Goal: Contribute content: Contribute content

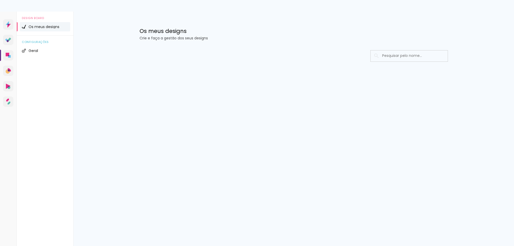
type input "Todas as fotos"
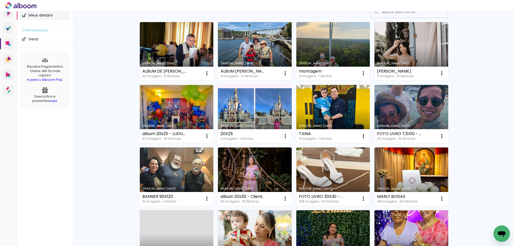
scroll to position [64, 0]
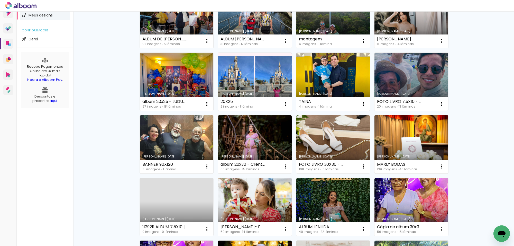
click at [399, 142] on link "Criado em [DATE]" at bounding box center [412, 144] width 74 height 58
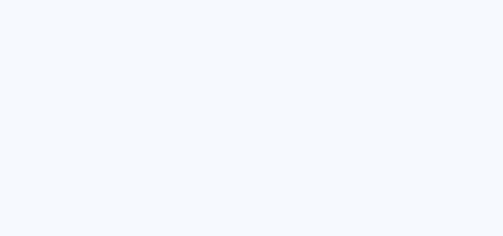
type input "Todas as fotos"
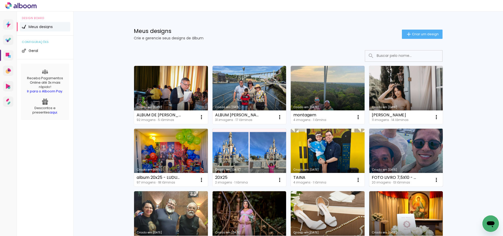
scroll to position [32, 0]
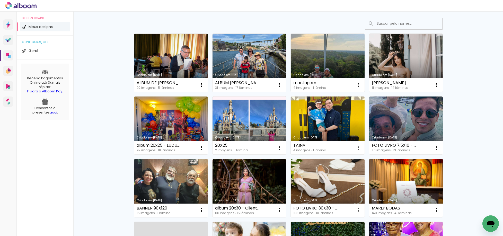
click at [390, 182] on link "Criado em [DATE]" at bounding box center [406, 188] width 74 height 58
click at [0, 0] on neon-animated-pages "Confirmar Cancelar" at bounding box center [0, 0] width 0 height 0
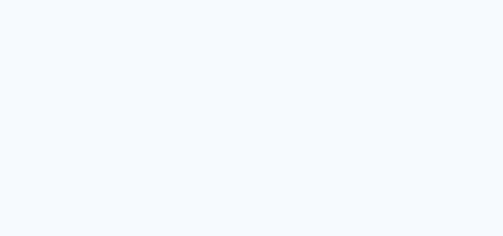
type input "Todas as fotos"
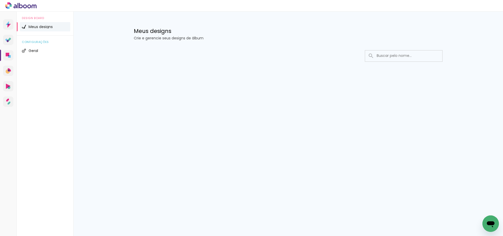
click at [381, 57] on input at bounding box center [410, 55] width 73 height 11
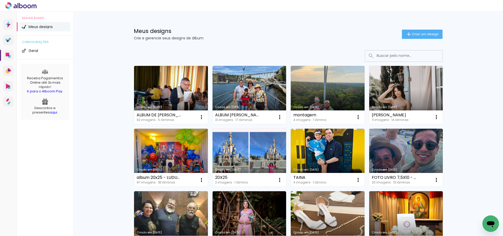
scroll to position [64, 0]
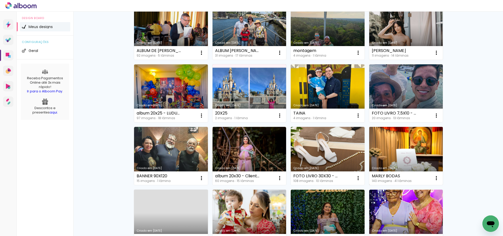
click at [391, 139] on link "Criado em [DATE]" at bounding box center [406, 156] width 74 height 58
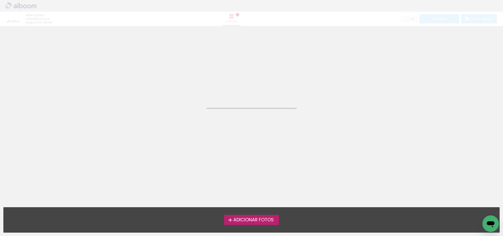
click at [391, 139] on neon-animated-pages "Confirmar Cancelar" at bounding box center [251, 131] width 503 height 210
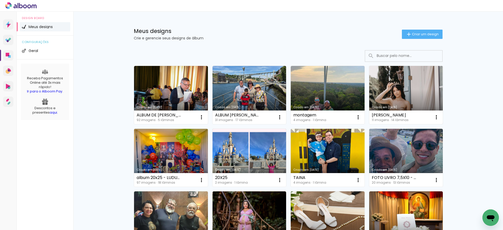
click at [374, 95] on link "Criado em [DATE]" at bounding box center [406, 95] width 74 height 58
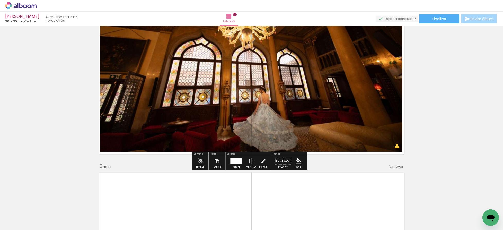
scroll to position [193, 0]
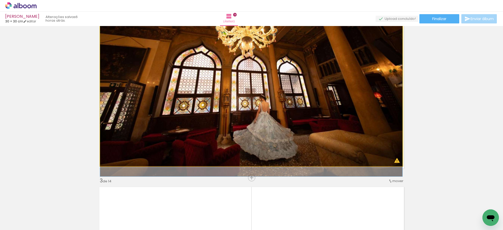
drag, startPoint x: 282, startPoint y: 97, endPoint x: 281, endPoint y: 91, distance: 6.3
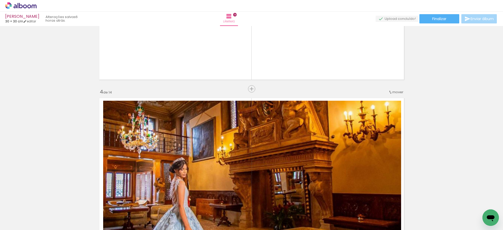
scroll to position [450, 0]
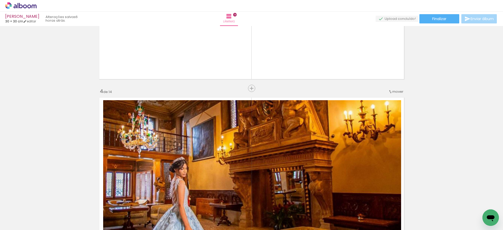
click at [21, 221] on span "Adicionar Fotos" at bounding box center [18, 223] width 15 height 6
click at [0, 0] on input "file" at bounding box center [0, 0] width 0 height 0
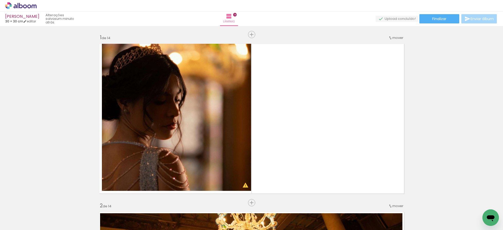
scroll to position [32, 0]
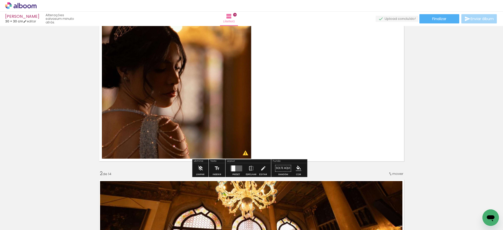
click at [26, 223] on span "Adicionar Fotos" at bounding box center [18, 223] width 15 height 6
click at [0, 0] on input "file" at bounding box center [0, 0] width 0 height 0
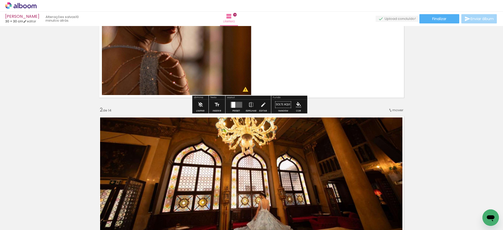
scroll to position [96, 0]
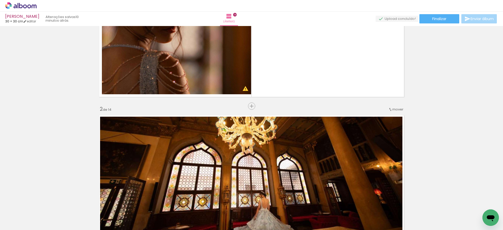
click at [18, 224] on span "Adicionar Fotos" at bounding box center [18, 223] width 15 height 6
click at [0, 0] on input "file" at bounding box center [0, 0] width 0 height 0
click at [21, 221] on span "Adicionar Fotos" at bounding box center [18, 223] width 15 height 6
click at [0, 0] on input "file" at bounding box center [0, 0] width 0 height 0
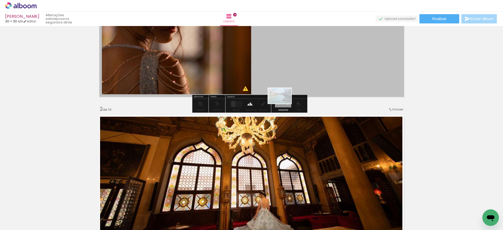
drag, startPoint x: 365, startPoint y: 214, endPoint x: 282, endPoint y: 104, distance: 138.3
click at [282, 103] on quentale-workspace at bounding box center [251, 115] width 503 height 230
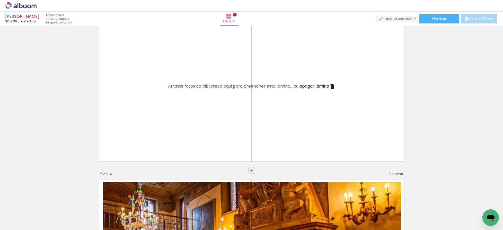
scroll to position [386, 0]
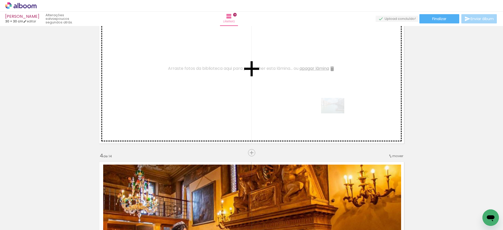
drag, startPoint x: 363, startPoint y: 191, endPoint x: 336, endPoint y: 113, distance: 82.1
click at [336, 113] on quentale-workspace at bounding box center [251, 115] width 503 height 230
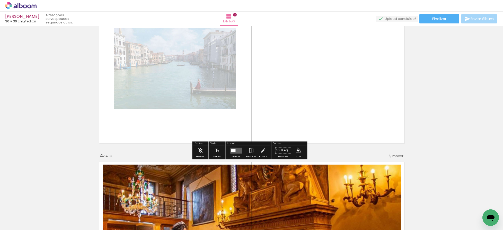
drag, startPoint x: 235, startPoint y: 150, endPoint x: 238, endPoint y: 149, distance: 2.7
click at [235, 150] on quentale-layouter at bounding box center [236, 150] width 12 height 6
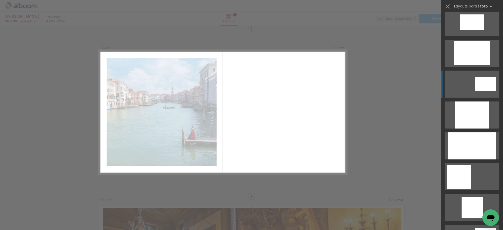
scroll to position [257, 0]
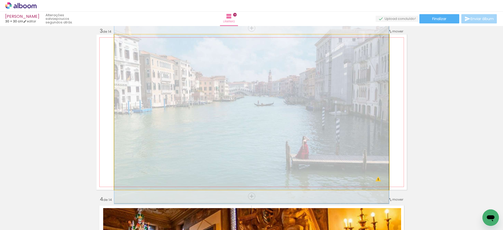
click at [317, 105] on quentale-photo at bounding box center [251, 111] width 275 height 155
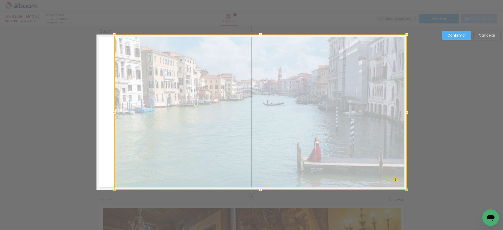
drag, startPoint x: 387, startPoint y: 113, endPoint x: 406, endPoint y: 111, distance: 19.9
click at [406, 111] on div at bounding box center [406, 112] width 10 height 10
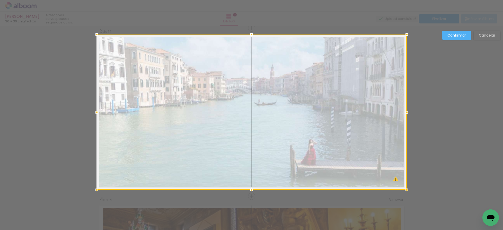
drag, startPoint x: 114, startPoint y: 111, endPoint x: 93, endPoint y: 114, distance: 20.5
click at [93, 114] on div at bounding box center [97, 112] width 10 height 10
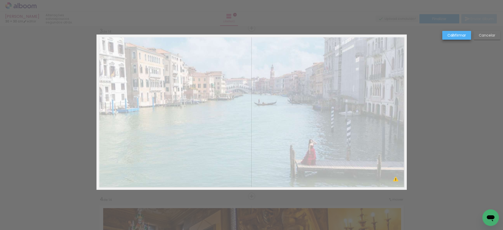
click at [0, 0] on slot "Confirmar" at bounding box center [0, 0] width 0 height 0
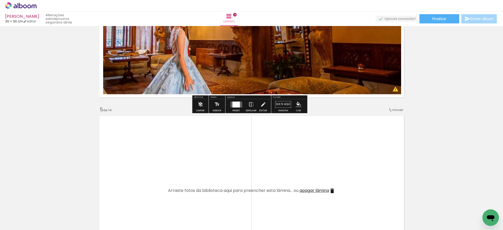
scroll to position [632, 0]
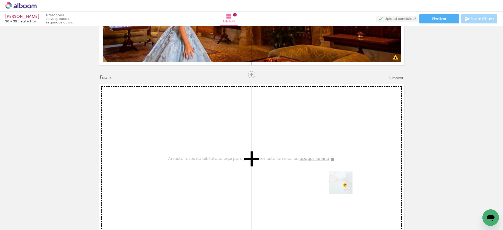
drag, startPoint x: 367, startPoint y: 211, endPoint x: 339, endPoint y: 179, distance: 42.6
click at [338, 180] on quentale-workspace at bounding box center [251, 115] width 503 height 230
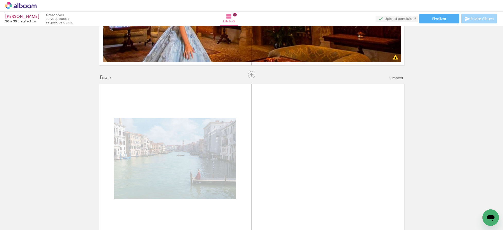
scroll to position [696, 0]
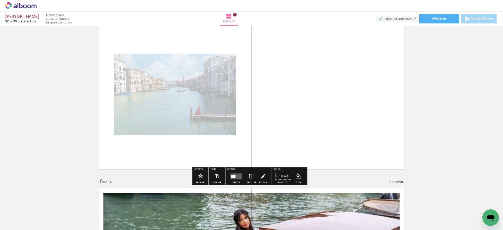
drag, startPoint x: 237, startPoint y: 176, endPoint x: 344, endPoint y: 147, distance: 110.7
click at [237, 175] on quentale-layouter at bounding box center [236, 176] width 12 height 6
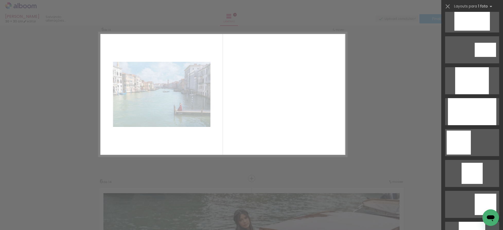
scroll to position [0, 0]
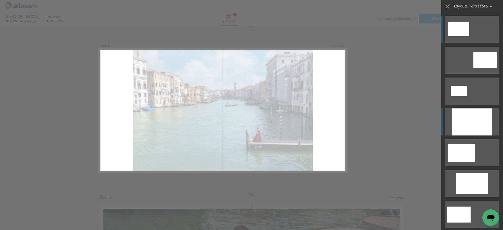
click at [469, 124] on div at bounding box center [472, 121] width 40 height 27
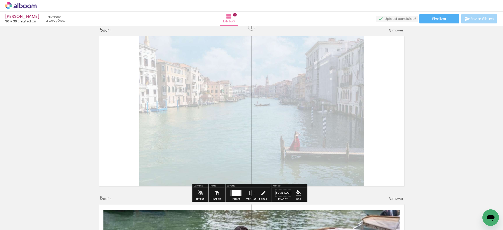
scroll to position [678, 0]
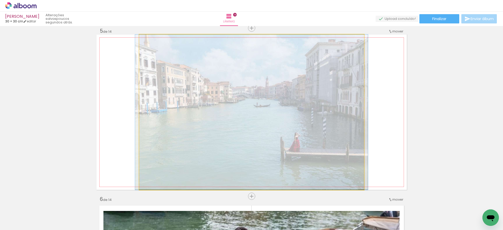
click at [318, 133] on quentale-photo at bounding box center [251, 111] width 225 height 155
drag, startPoint x: 318, startPoint y: 133, endPoint x: 343, endPoint y: 126, distance: 25.6
click at [318, 132] on quentale-photo at bounding box center [251, 111] width 225 height 155
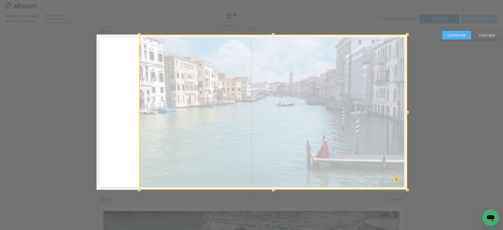
drag, startPoint x: 361, startPoint y: 113, endPoint x: 403, endPoint y: 106, distance: 43.3
click at [403, 106] on div at bounding box center [273, 111] width 268 height 155
drag, startPoint x: 272, startPoint y: 119, endPoint x: 266, endPoint y: 120, distance: 6.2
click at [272, 119] on div at bounding box center [272, 111] width 267 height 155
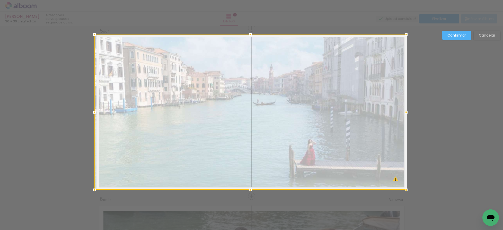
drag, startPoint x: 138, startPoint y: 113, endPoint x: 274, endPoint y: 56, distance: 148.1
click at [91, 115] on div at bounding box center [94, 112] width 10 height 10
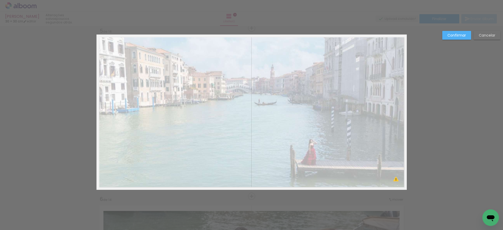
drag, startPoint x: 453, startPoint y: 32, endPoint x: 459, endPoint y: 35, distance: 6.2
click at [0, 0] on slot "Confirmar" at bounding box center [0, 0] width 0 height 0
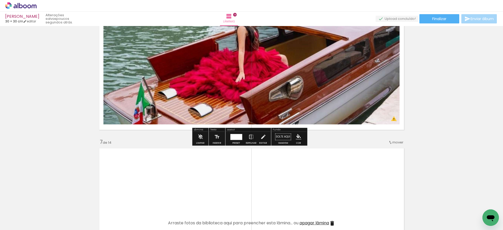
scroll to position [1032, 0]
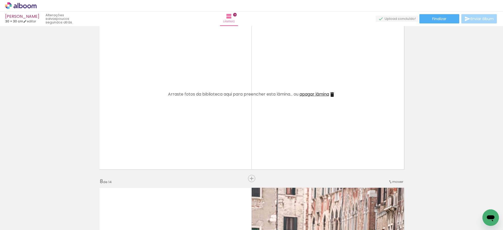
drag, startPoint x: 368, startPoint y: 213, endPoint x: 325, endPoint y: 150, distance: 77.2
click at [324, 153] on quentale-workspace at bounding box center [251, 115] width 503 height 230
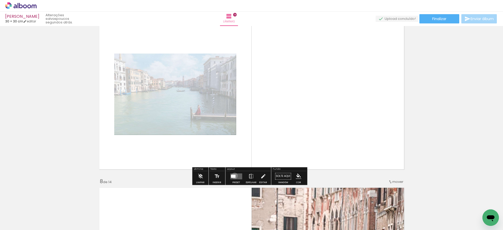
drag, startPoint x: 233, startPoint y: 175, endPoint x: 408, endPoint y: 145, distance: 177.3
click at [235, 175] on quentale-layouter at bounding box center [236, 176] width 12 height 6
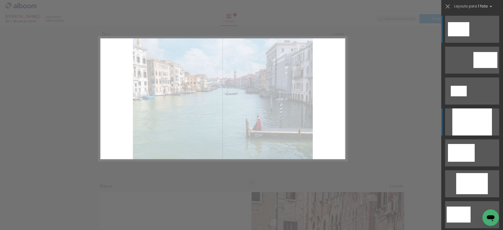
click at [470, 122] on div at bounding box center [472, 121] width 40 height 27
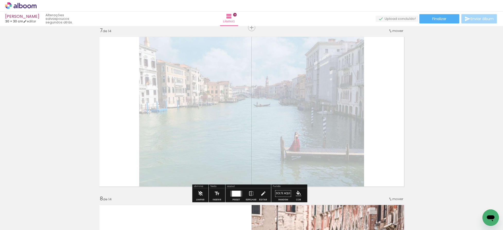
scroll to position [1014, 0]
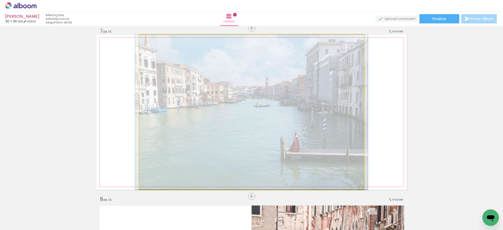
click at [317, 128] on quentale-photo at bounding box center [251, 111] width 225 height 155
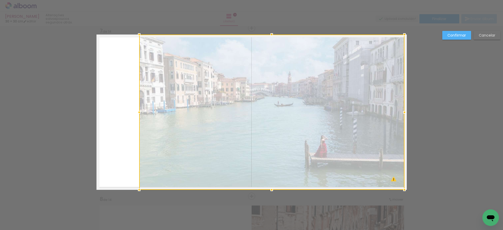
drag, startPoint x: 360, startPoint y: 112, endPoint x: 406, endPoint y: 108, distance: 45.7
click at [406, 109] on div at bounding box center [404, 112] width 10 height 10
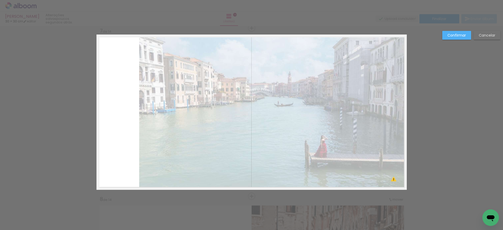
click at [355, 111] on quentale-photo at bounding box center [271, 111] width 265 height 155
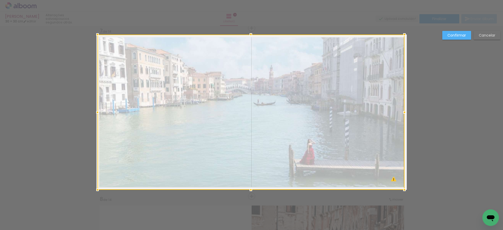
drag, startPoint x: 111, startPoint y: 112, endPoint x: 87, endPoint y: 112, distance: 24.4
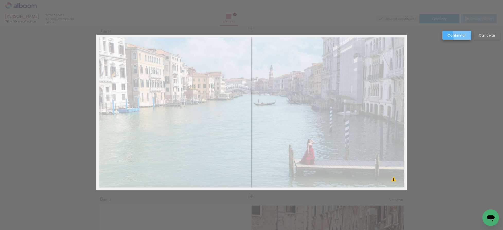
click at [0, 0] on slot "Confirmar" at bounding box center [0, 0] width 0 height 0
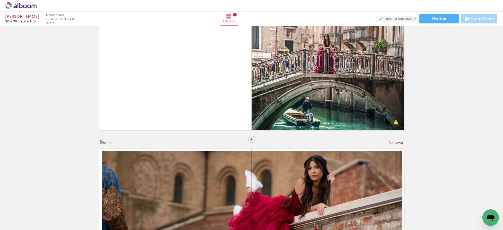
scroll to position [1239, 0]
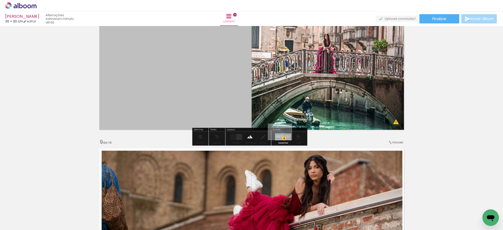
drag, startPoint x: 369, startPoint y: 216, endPoint x: 284, endPoint y: 139, distance: 114.9
click at [284, 139] on quentale-workspace at bounding box center [251, 115] width 503 height 230
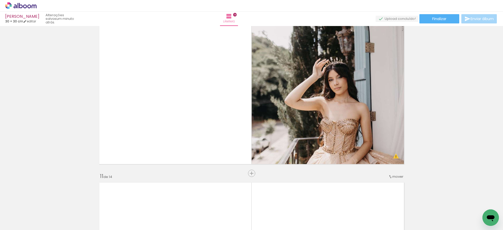
scroll to position [1593, 0]
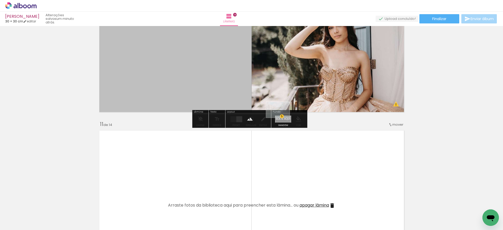
drag, startPoint x: 373, startPoint y: 215, endPoint x: 283, endPoint y: 117, distance: 132.5
click at [282, 118] on quentale-workspace at bounding box center [251, 115] width 503 height 230
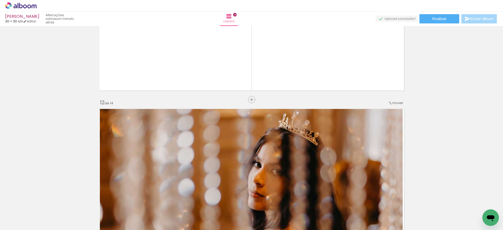
scroll to position [1786, 0]
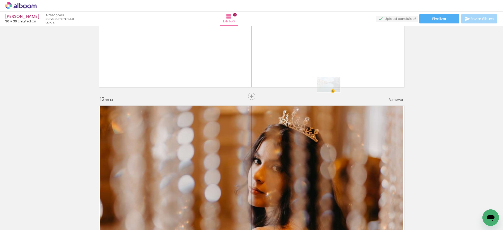
drag, startPoint x: 371, startPoint y: 199, endPoint x: 330, endPoint y: 87, distance: 119.5
click at [329, 87] on quentale-workspace at bounding box center [251, 115] width 503 height 230
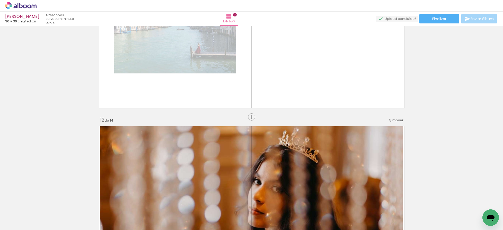
scroll to position [1754, 0]
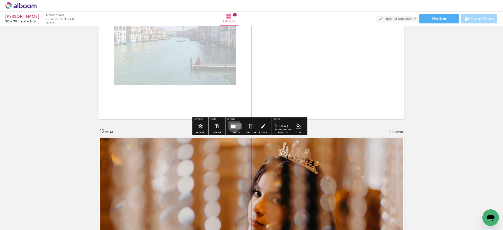
drag, startPoint x: 233, startPoint y: 125, endPoint x: 333, endPoint y: 121, distance: 99.9
click at [232, 125] on div at bounding box center [233, 125] width 5 height 3
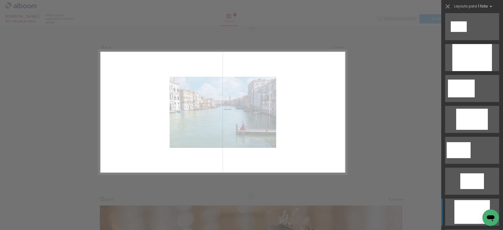
scroll to position [96, 0]
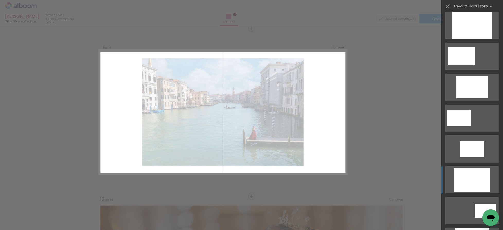
click at [473, 39] on div at bounding box center [472, 25] width 40 height 27
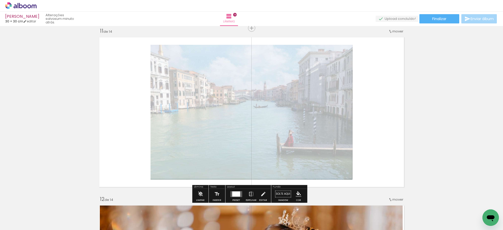
click at [329, 113] on quentale-photo at bounding box center [251, 112] width 202 height 135
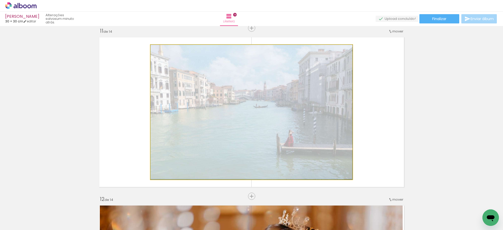
click at [329, 113] on quentale-photo at bounding box center [251, 112] width 202 height 135
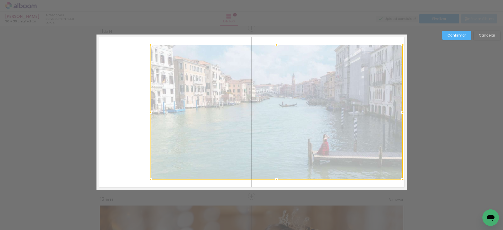
drag, startPoint x: 347, startPoint y: 112, endPoint x: 405, endPoint y: 102, distance: 58.3
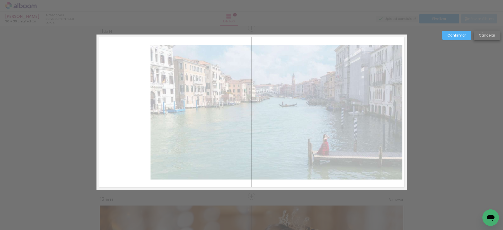
drag, startPoint x: 482, startPoint y: 32, endPoint x: 426, endPoint y: 76, distance: 71.5
click at [0, 0] on slot "Cancelar" at bounding box center [0, 0] width 0 height 0
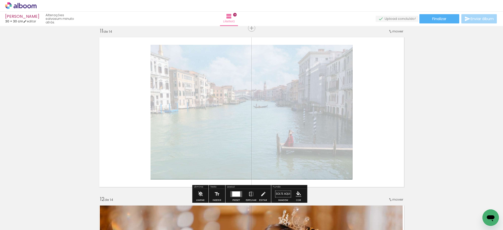
click at [239, 195] on quentale-layouter at bounding box center [236, 194] width 12 height 6
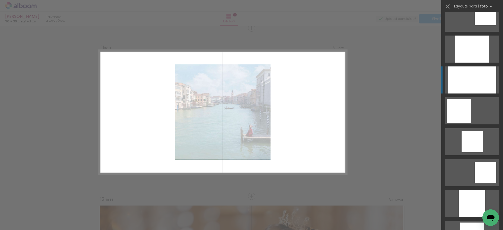
scroll to position [311, 0]
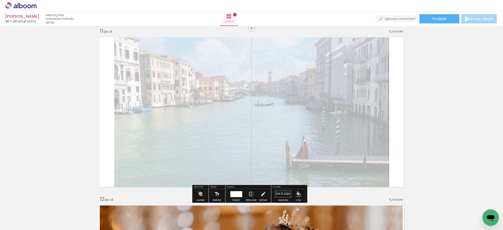
click at [360, 94] on quentale-photo at bounding box center [251, 111] width 275 height 155
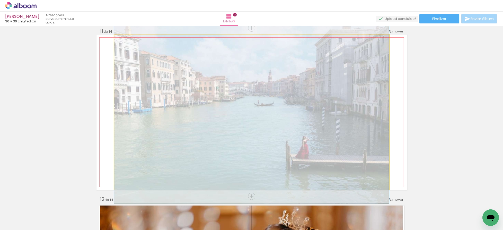
click at [360, 94] on quentale-photo at bounding box center [251, 111] width 275 height 155
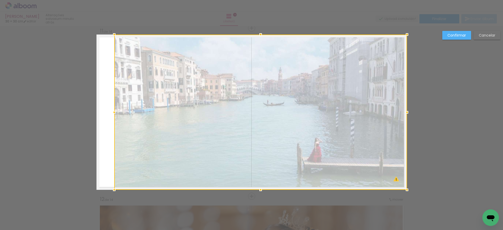
drag, startPoint x: 387, startPoint y: 112, endPoint x: 401, endPoint y: 111, distance: 15.0
click at [402, 111] on div at bounding box center [407, 112] width 10 height 10
drag, startPoint x: 275, startPoint y: 104, endPoint x: 199, endPoint y: 116, distance: 77.5
click at [275, 104] on div at bounding box center [260, 111] width 292 height 155
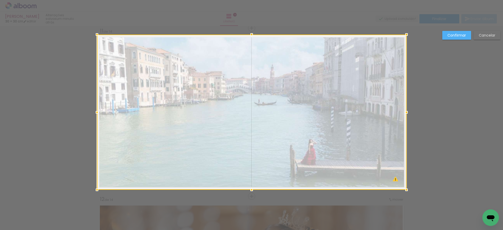
drag, startPoint x: 111, startPoint y: 112, endPoint x: 110, endPoint y: 106, distance: 5.8
click at [92, 110] on div at bounding box center [97, 112] width 10 height 10
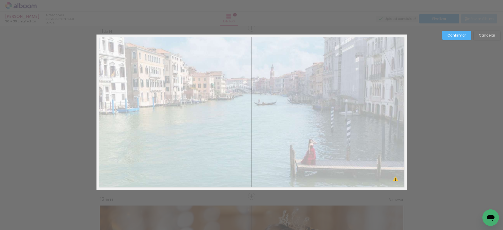
click at [0, 0] on slot "Confirmar" at bounding box center [0, 0] width 0 height 0
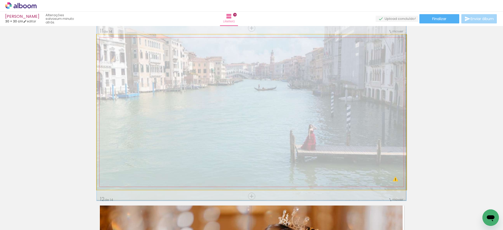
drag, startPoint x: 278, startPoint y: 99, endPoint x: 274, endPoint y: 85, distance: 13.8
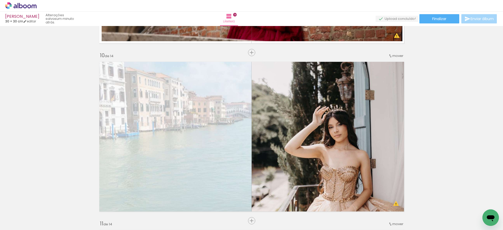
scroll to position [1493, 0]
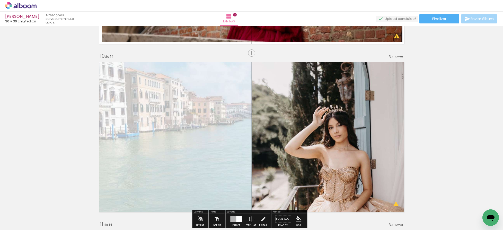
click at [228, 115] on quentale-layouter at bounding box center [251, 136] width 310 height 155
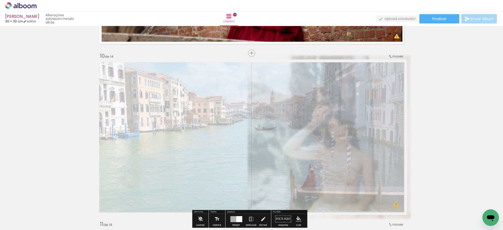
scroll to position [1622, 0]
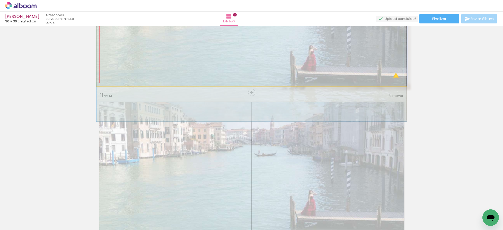
drag, startPoint x: 192, startPoint y: 35, endPoint x: 194, endPoint y: 44, distance: 10.0
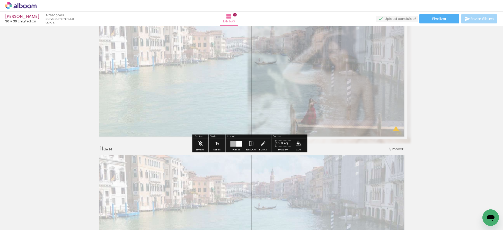
scroll to position [1557, 0]
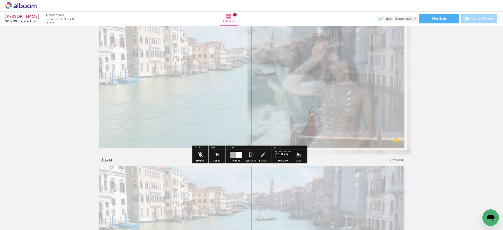
click at [341, 121] on quentale-photo at bounding box center [251, 72] width 310 height 155
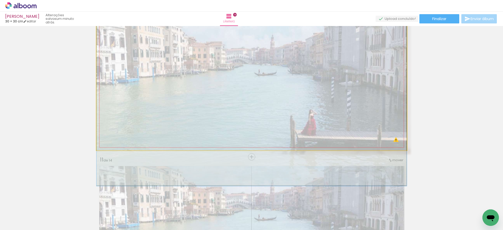
click at [211, 97] on quentale-photo at bounding box center [251, 72] width 310 height 155
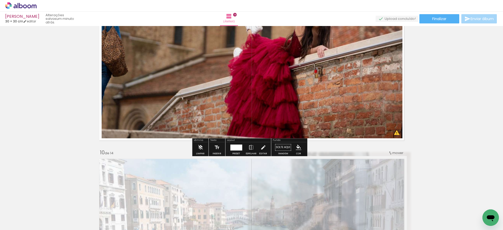
click at [333, 87] on quentale-photo at bounding box center [252, 65] width 301 height 145
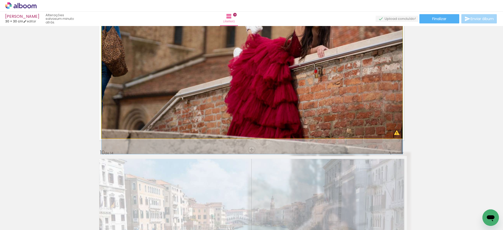
click at [333, 87] on quentale-photo at bounding box center [252, 65] width 301 height 145
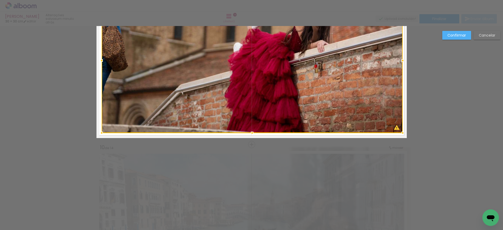
scroll to position [1415, 0]
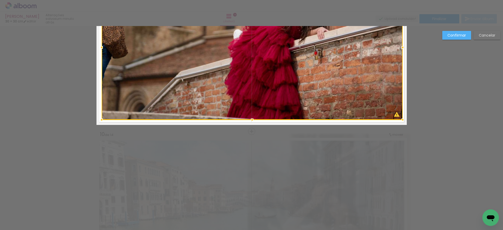
drag, startPoint x: 452, startPoint y: 31, endPoint x: 414, endPoint y: 64, distance: 49.6
click at [450, 31] on paper-button "Confirmar" at bounding box center [456, 35] width 29 height 9
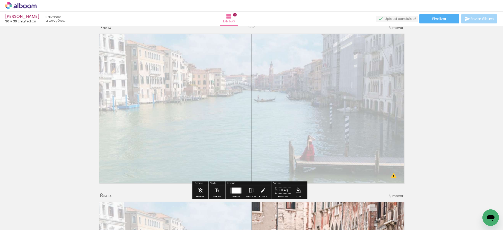
scroll to position [1029, 0]
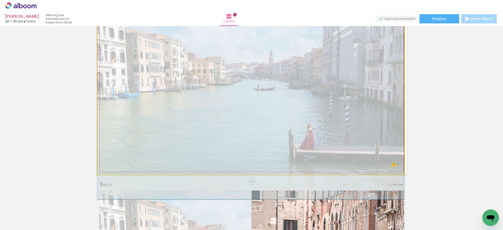
click at [292, 83] on quentale-photo at bounding box center [250, 97] width 307 height 155
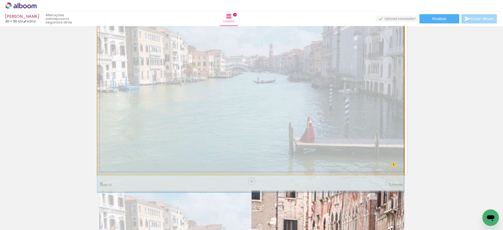
drag, startPoint x: 341, startPoint y: 68, endPoint x: 337, endPoint y: 61, distance: 8.3
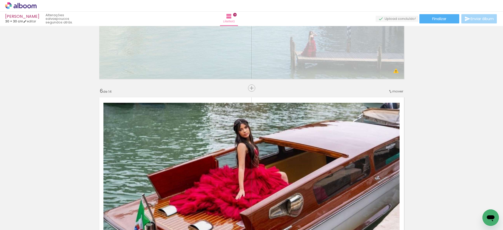
scroll to position [740, 0]
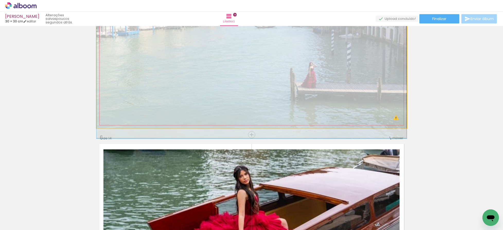
drag, startPoint x: 329, startPoint y: 71, endPoint x: 327, endPoint y: 56, distance: 15.6
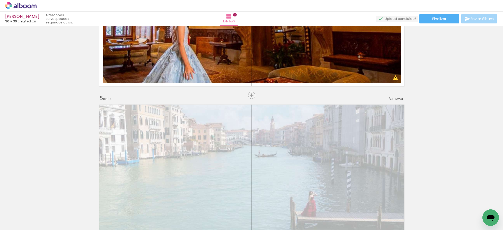
scroll to position [675, 0]
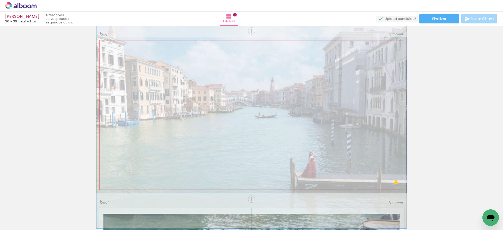
drag, startPoint x: 326, startPoint y: 94, endPoint x: 319, endPoint y: 115, distance: 21.7
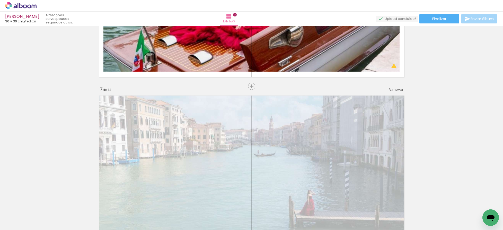
scroll to position [1061, 0]
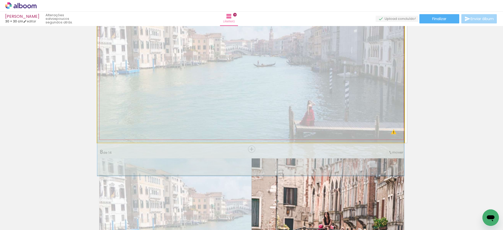
drag, startPoint x: 323, startPoint y: 88, endPoint x: 319, endPoint y: 104, distance: 16.1
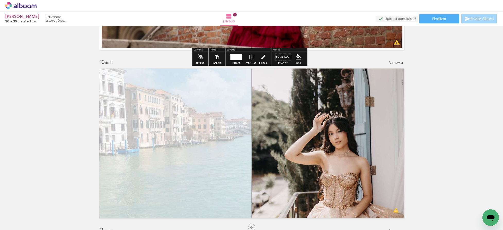
scroll to position [1543, 0]
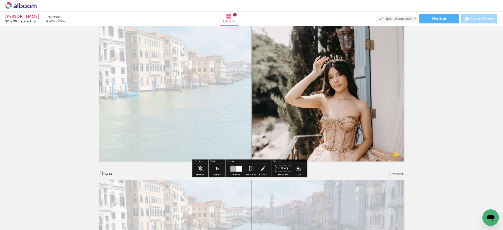
click at [232, 89] on quentale-layouter at bounding box center [251, 86] width 310 height 155
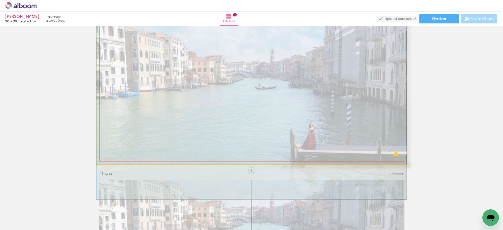
click at [232, 89] on quentale-photo at bounding box center [251, 86] width 310 height 155
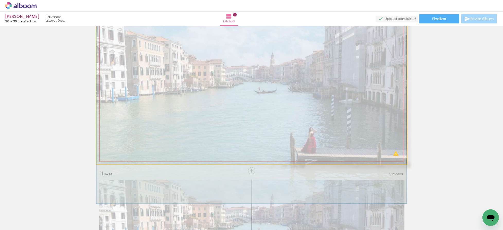
drag, startPoint x: 293, startPoint y: 88, endPoint x: 294, endPoint y: 92, distance: 3.6
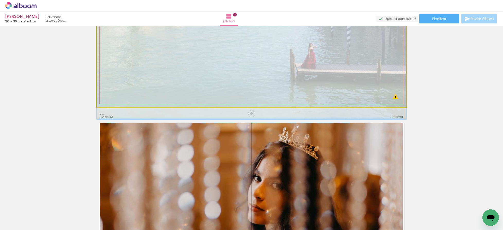
click at [307, 60] on quentale-photo at bounding box center [251, 29] width 309 height 155
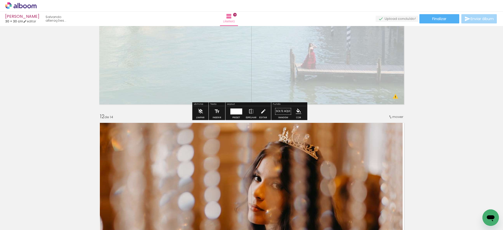
click at [307, 60] on quentale-photo at bounding box center [251, 29] width 309 height 155
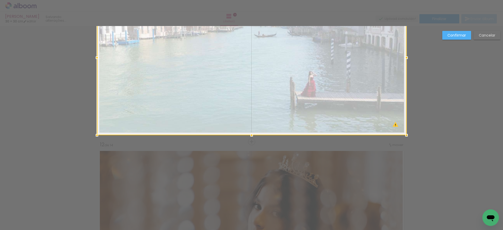
click at [307, 60] on div at bounding box center [251, 57] width 309 height 155
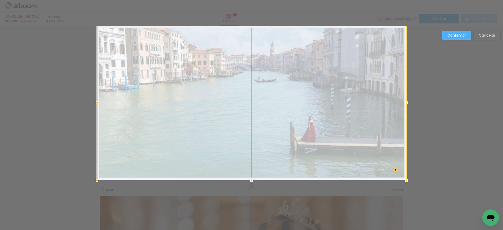
scroll to position [1686, 0]
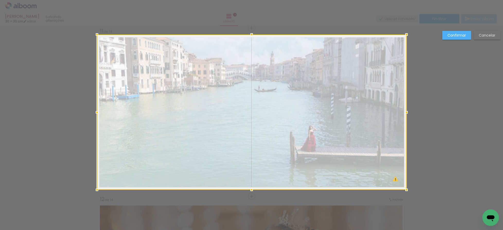
click at [0, 0] on slot "Confirmar" at bounding box center [0, 0] width 0 height 0
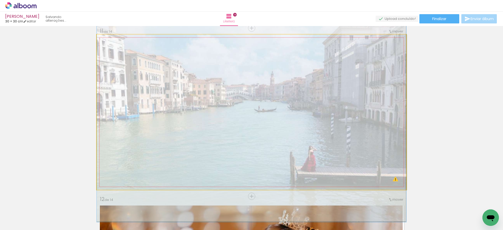
drag, startPoint x: 315, startPoint y: 81, endPoint x: 313, endPoint y: 100, distance: 18.9
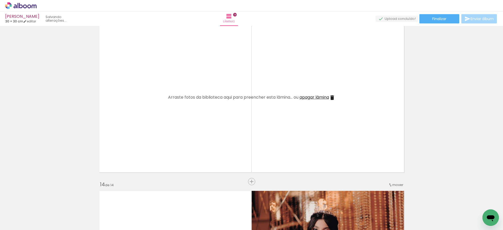
scroll to position [2040, 0]
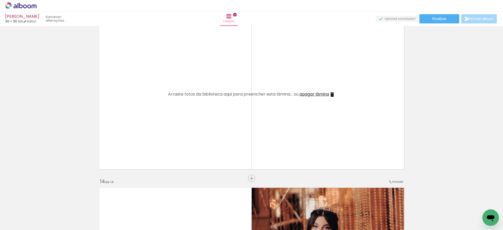
drag, startPoint x: 349, startPoint y: 193, endPoint x: 316, endPoint y: 130, distance: 71.1
click at [315, 133] on quentale-workspace at bounding box center [251, 115] width 503 height 230
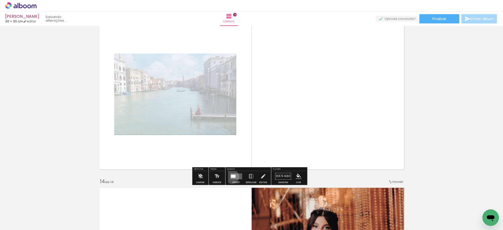
drag, startPoint x: 231, startPoint y: 176, endPoint x: 381, endPoint y: 156, distance: 151.3
click at [231, 176] on div at bounding box center [233, 175] width 5 height 3
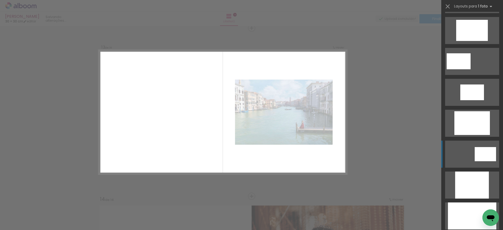
scroll to position [193, 0]
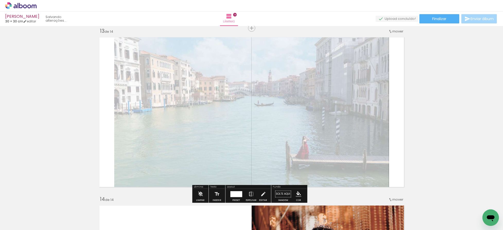
click at [336, 117] on quentale-photo at bounding box center [251, 111] width 275 height 155
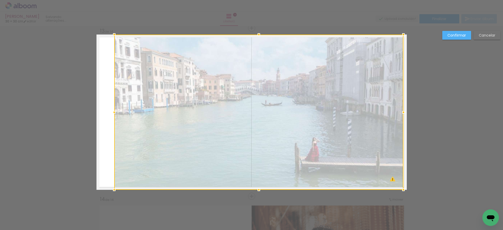
drag, startPoint x: 390, startPoint y: 115, endPoint x: 405, endPoint y: 114, distance: 14.7
click at [405, 114] on div at bounding box center [403, 112] width 10 height 10
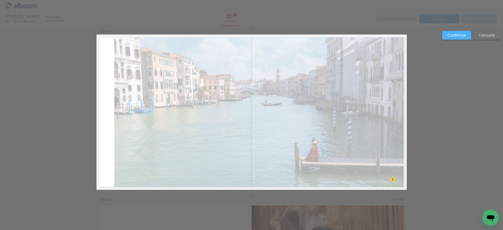
click at [255, 104] on quentale-photo at bounding box center [258, 111] width 289 height 155
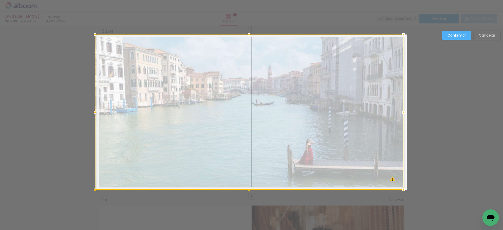
drag, startPoint x: 114, startPoint y: 112, endPoint x: 97, endPoint y: 113, distance: 17.3
click at [95, 113] on div at bounding box center [95, 112] width 10 height 10
click at [0, 0] on slot "Confirmar" at bounding box center [0, 0] width 0 height 0
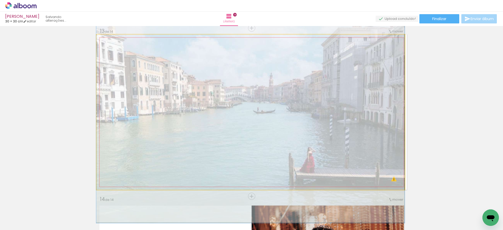
drag, startPoint x: 324, startPoint y: 102, endPoint x: 318, endPoint y: 105, distance: 6.4
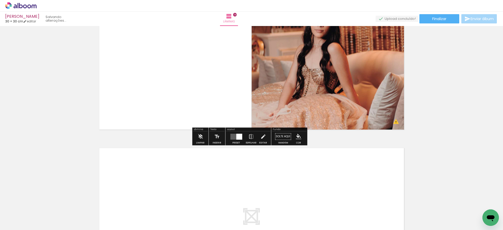
scroll to position [2247, 0]
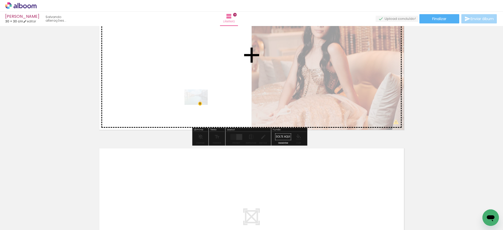
drag, startPoint x: 368, startPoint y: 208, endPoint x: 202, endPoint y: 92, distance: 203.1
click at [193, 99] on quentale-workspace at bounding box center [251, 115] width 503 height 230
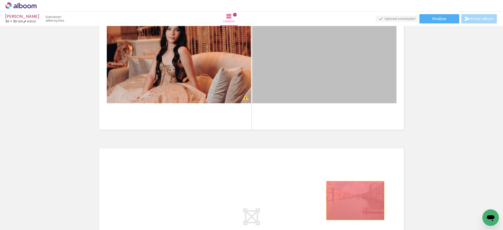
drag, startPoint x: 291, startPoint y: 79, endPoint x: 361, endPoint y: 205, distance: 144.1
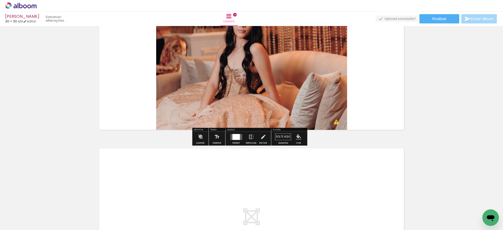
drag, startPoint x: 235, startPoint y: 138, endPoint x: 270, endPoint y: 129, distance: 36.0
click at [237, 138] on div at bounding box center [235, 137] width 7 height 6
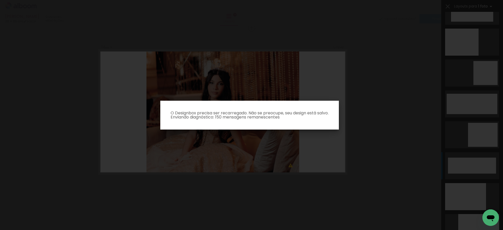
scroll to position [0, 0]
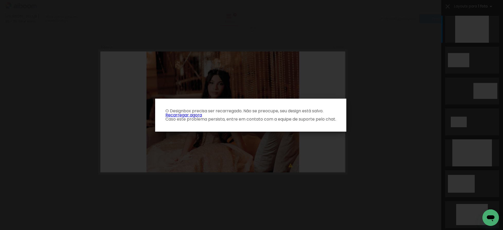
click at [187, 116] on p "O Designbox precisa ser recarregado. Não se preocupe, seu design está salvo. Re…" at bounding box center [250, 115] width 183 height 12
click at [176, 114] on link "Recarregar agora" at bounding box center [183, 115] width 37 height 6
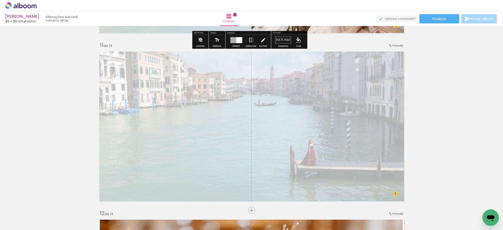
scroll to position [1704, 0]
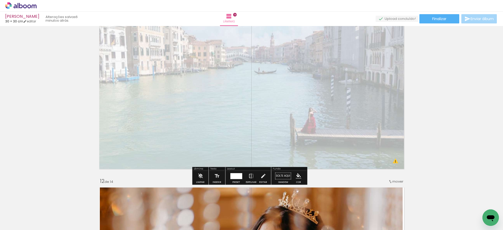
click at [298, 123] on quentale-photo at bounding box center [251, 93] width 309 height 155
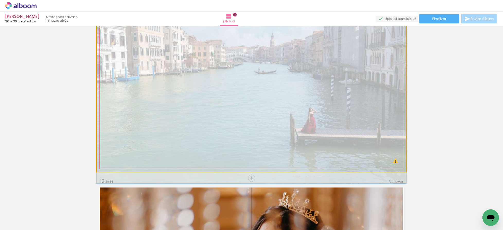
click at [298, 123] on quentale-photo at bounding box center [251, 93] width 309 height 155
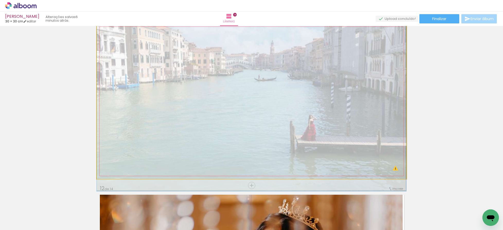
click at [0, 0] on div at bounding box center [0, 0] width 0 height 0
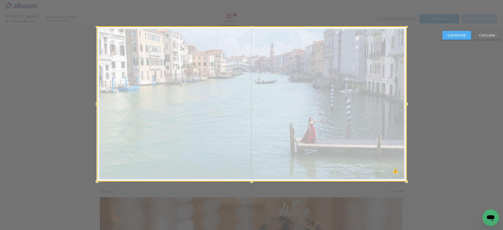
scroll to position [1686, 0]
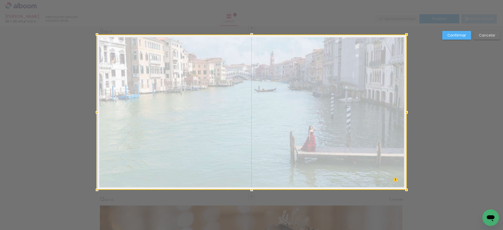
click at [0, 0] on slot "Confirmar" at bounding box center [0, 0] width 0 height 0
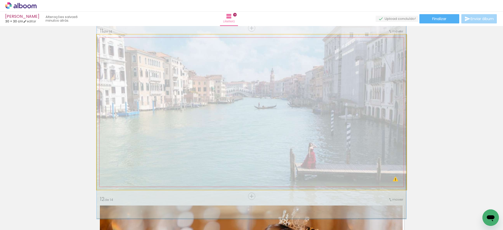
drag, startPoint x: 312, startPoint y: 109, endPoint x: 310, endPoint y: 124, distance: 15.8
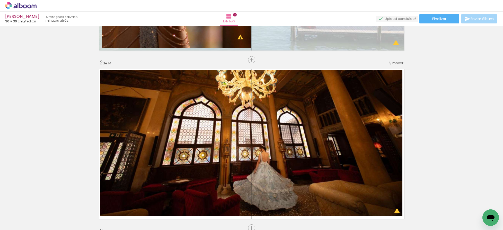
scroll to position [0, 0]
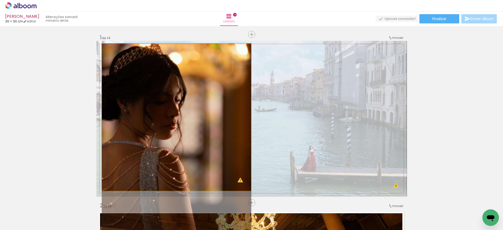
click at [190, 113] on quentale-photo at bounding box center [176, 117] width 149 height 147
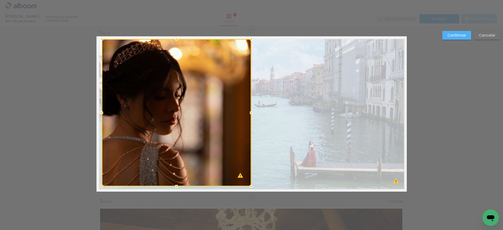
scroll to position [6, 0]
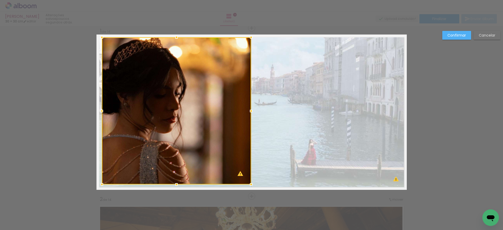
click at [0, 0] on slot "Confirmar" at bounding box center [0, 0] width 0 height 0
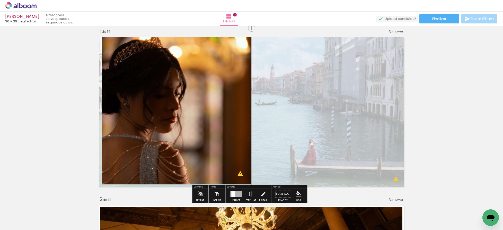
drag, startPoint x: 237, startPoint y: 198, endPoint x: 243, endPoint y: 195, distance: 6.6
click at [237, 198] on quentale-thumb at bounding box center [224, 213] width 29 height 30
drag, startPoint x: 229, startPoint y: 193, endPoint x: 238, endPoint y: 193, distance: 9.0
click at [0, 0] on slot at bounding box center [0, 0] width 0 height 0
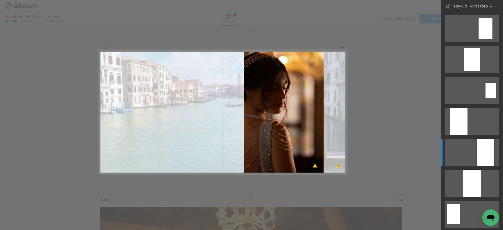
scroll to position [0, 0]
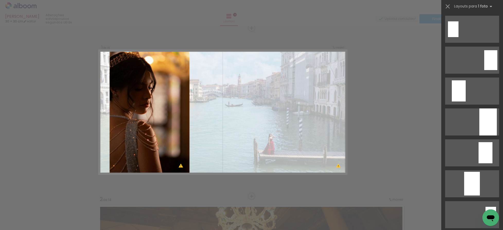
drag, startPoint x: 482, startPoint y: 119, endPoint x: 320, endPoint y: 110, distance: 161.7
click at [482, 118] on div at bounding box center [487, 121] width 17 height 27
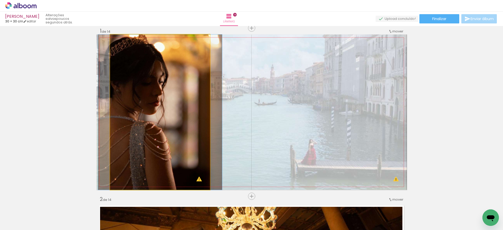
click at [156, 115] on quentale-photo at bounding box center [160, 111] width 100 height 155
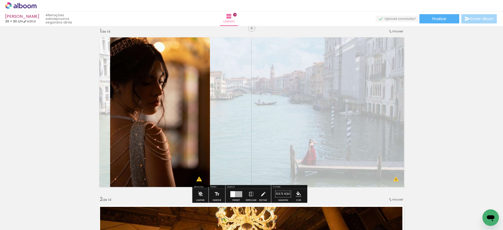
click at [172, 114] on quentale-photo at bounding box center [160, 111] width 100 height 155
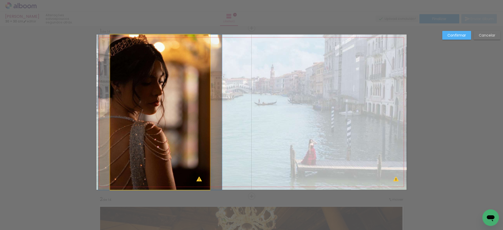
click at [196, 116] on quentale-photo at bounding box center [160, 111] width 100 height 155
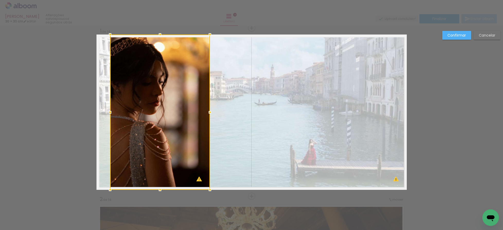
click at [196, 116] on div at bounding box center [160, 111] width 100 height 155
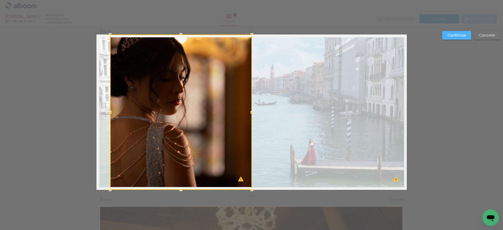
drag, startPoint x: 209, startPoint y: 113, endPoint x: 249, endPoint y: 116, distance: 39.7
click at [249, 114] on div at bounding box center [252, 112] width 10 height 10
drag, startPoint x: 219, startPoint y: 115, endPoint x: 181, endPoint y: 126, distance: 39.7
click at [219, 115] on div at bounding box center [181, 111] width 142 height 155
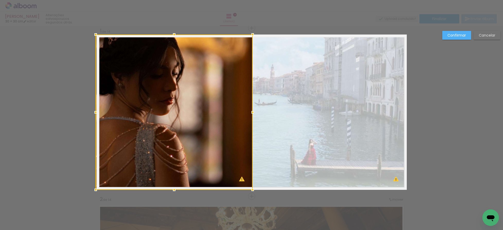
drag, startPoint x: 102, startPoint y: 114, endPoint x: 145, endPoint y: 111, distance: 42.5
click at [97, 114] on div at bounding box center [96, 112] width 10 height 10
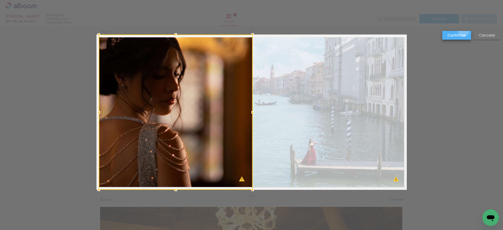
click at [463, 31] on paper-button "Confirmar" at bounding box center [456, 35] width 29 height 9
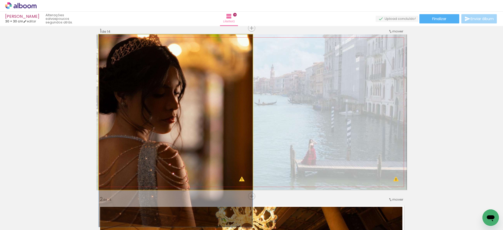
drag, startPoint x: 204, startPoint y: 102, endPoint x: 209, endPoint y: 123, distance: 21.8
click at [214, 99] on quentale-photo at bounding box center [176, 111] width 154 height 155
click at [217, 84] on quentale-photo at bounding box center [176, 111] width 154 height 155
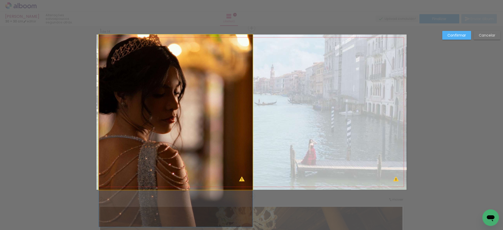
drag, startPoint x: 217, startPoint y: 84, endPoint x: 216, endPoint y: 90, distance: 5.6
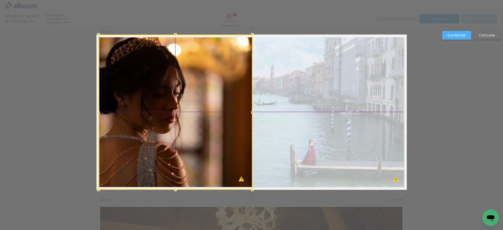
click at [242, 53] on div at bounding box center [176, 111] width 154 height 155
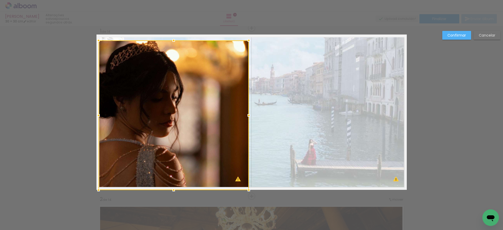
drag, startPoint x: 250, startPoint y: 34, endPoint x: 246, endPoint y: 39, distance: 6.4
click at [246, 39] on div at bounding box center [249, 40] width 10 height 10
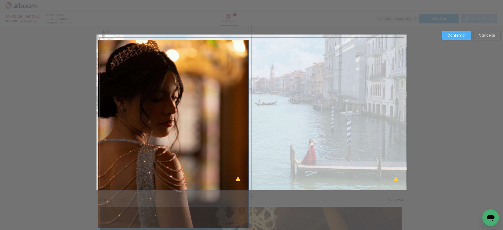
click at [237, 52] on quentale-photo at bounding box center [173, 114] width 150 height 149
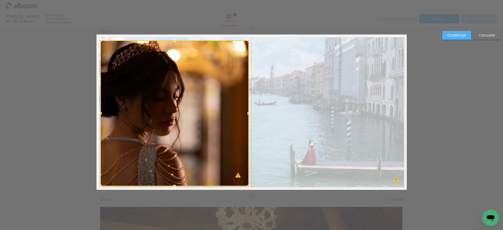
drag, startPoint x: 97, startPoint y: 188, endPoint x: 99, endPoint y: 184, distance: 4.2
click at [99, 184] on div at bounding box center [100, 186] width 10 height 10
click at [454, 31] on paper-button "Confirmar" at bounding box center [456, 35] width 29 height 9
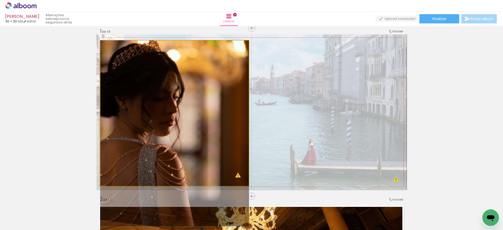
drag, startPoint x: 189, startPoint y: 105, endPoint x: 188, endPoint y: 118, distance: 12.9
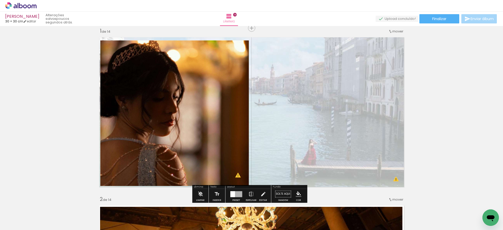
click at [228, 82] on quentale-photo at bounding box center [174, 113] width 148 height 146
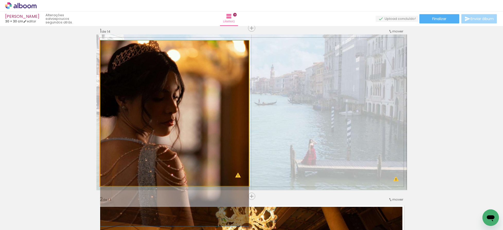
click at [228, 82] on quentale-photo at bounding box center [174, 113] width 148 height 146
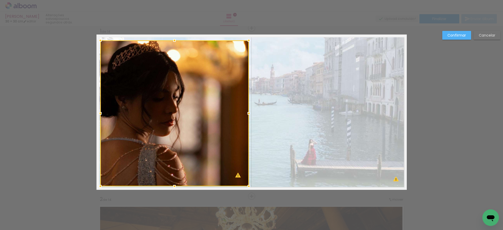
click at [228, 82] on div at bounding box center [174, 113] width 148 height 146
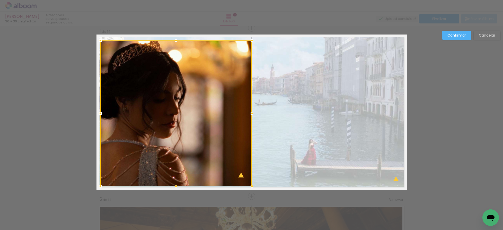
click at [248, 114] on div at bounding box center [252, 113] width 10 height 10
click at [185, 86] on div at bounding box center [175, 113] width 151 height 146
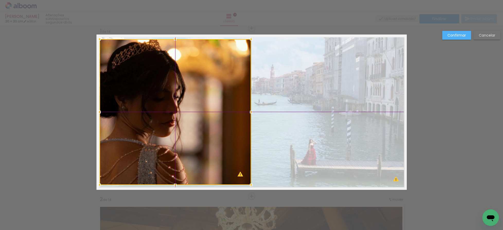
click at [183, 88] on div at bounding box center [175, 112] width 151 height 146
drag, startPoint x: 463, startPoint y: 34, endPoint x: 450, endPoint y: 37, distance: 13.7
click at [0, 0] on slot "Confirmar" at bounding box center [0, 0] width 0 height 0
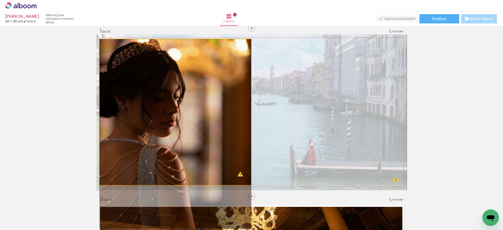
drag, startPoint x: 163, startPoint y: 100, endPoint x: 170, endPoint y: 105, distance: 8.1
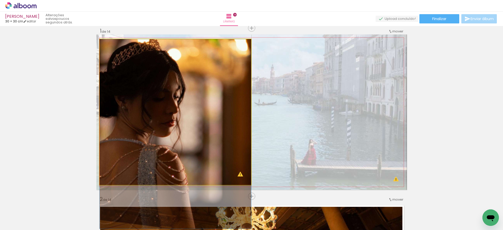
click at [156, 115] on quentale-photo at bounding box center [175, 112] width 151 height 146
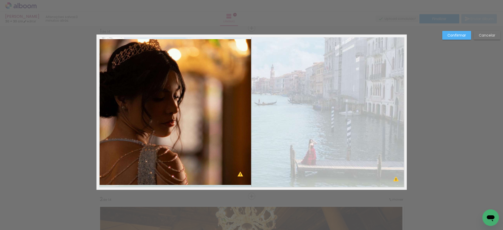
click at [203, 111] on quentale-photo at bounding box center [175, 112] width 151 height 146
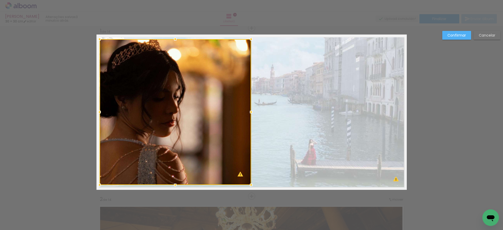
click at [203, 111] on div at bounding box center [175, 112] width 151 height 146
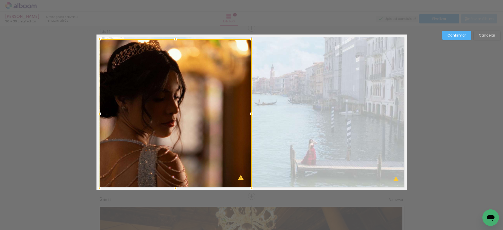
click at [248, 187] on div at bounding box center [251, 188] width 10 height 10
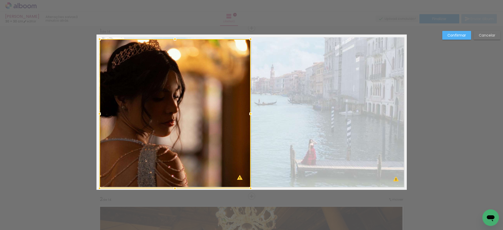
drag, startPoint x: 250, startPoint y: 114, endPoint x: 250, endPoint y: 110, distance: 4.4
click at [249, 113] on div at bounding box center [250, 114] width 10 height 10
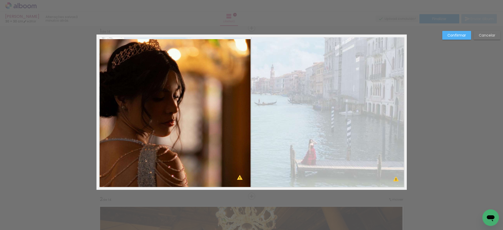
click at [0, 0] on slot "Confirmar" at bounding box center [0, 0] width 0 height 0
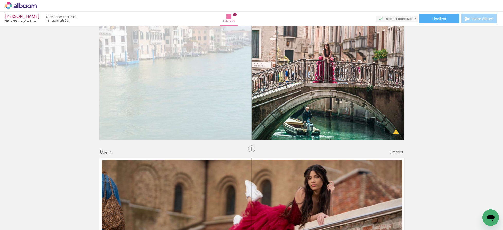
scroll to position [1196, 0]
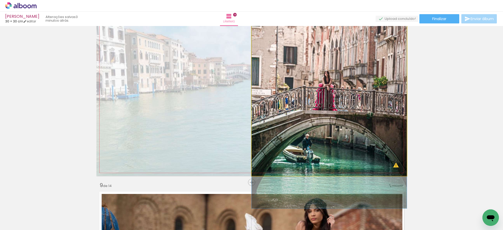
drag, startPoint x: 313, startPoint y: 122, endPoint x: 318, endPoint y: 115, distance: 8.6
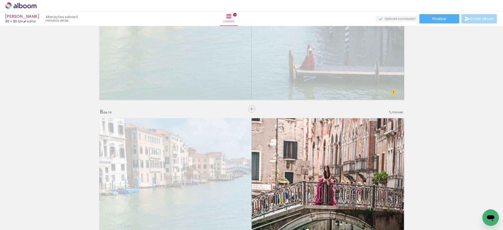
scroll to position [1099, 0]
